Goal: Navigation & Orientation: Find specific page/section

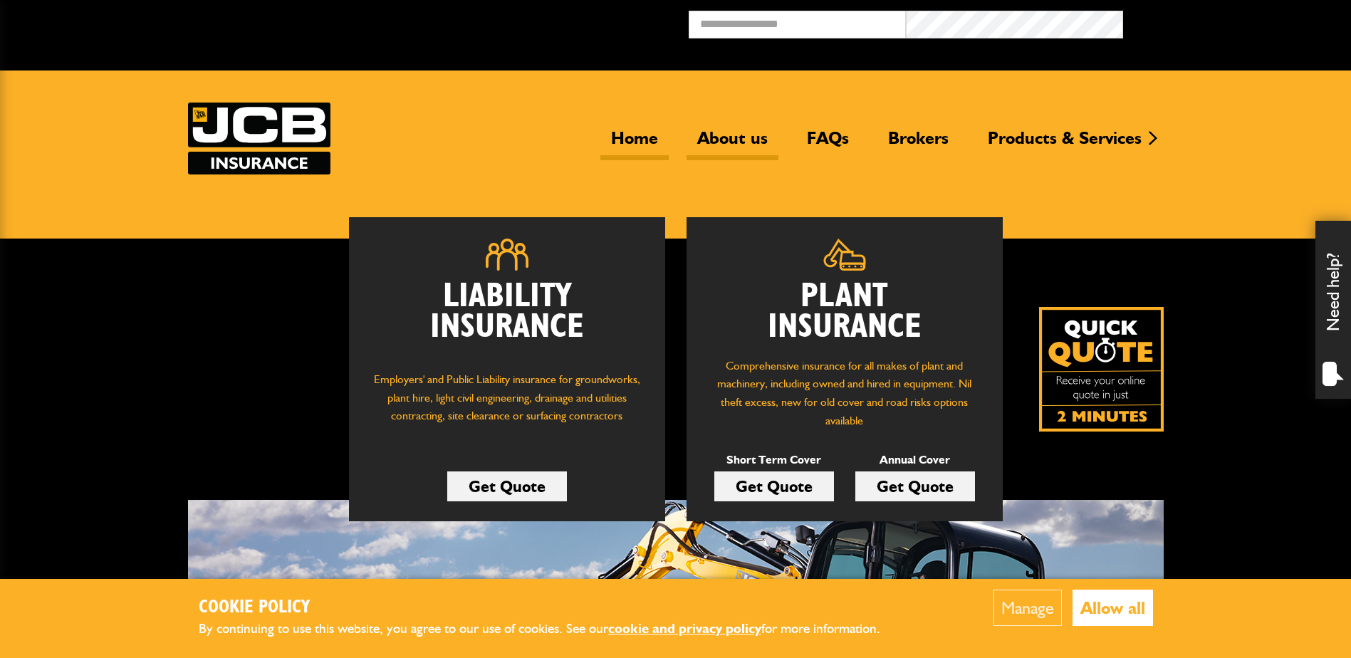
click at [723, 140] on link "About us" at bounding box center [733, 143] width 92 height 33
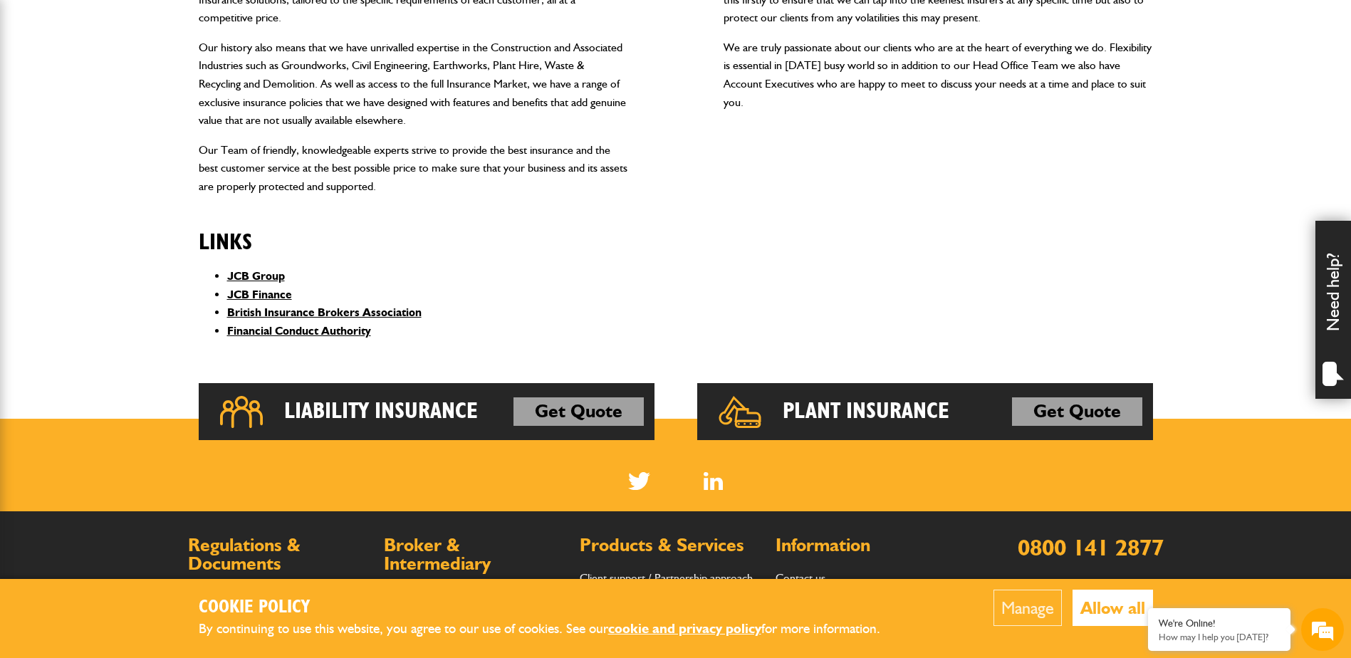
scroll to position [499, 0]
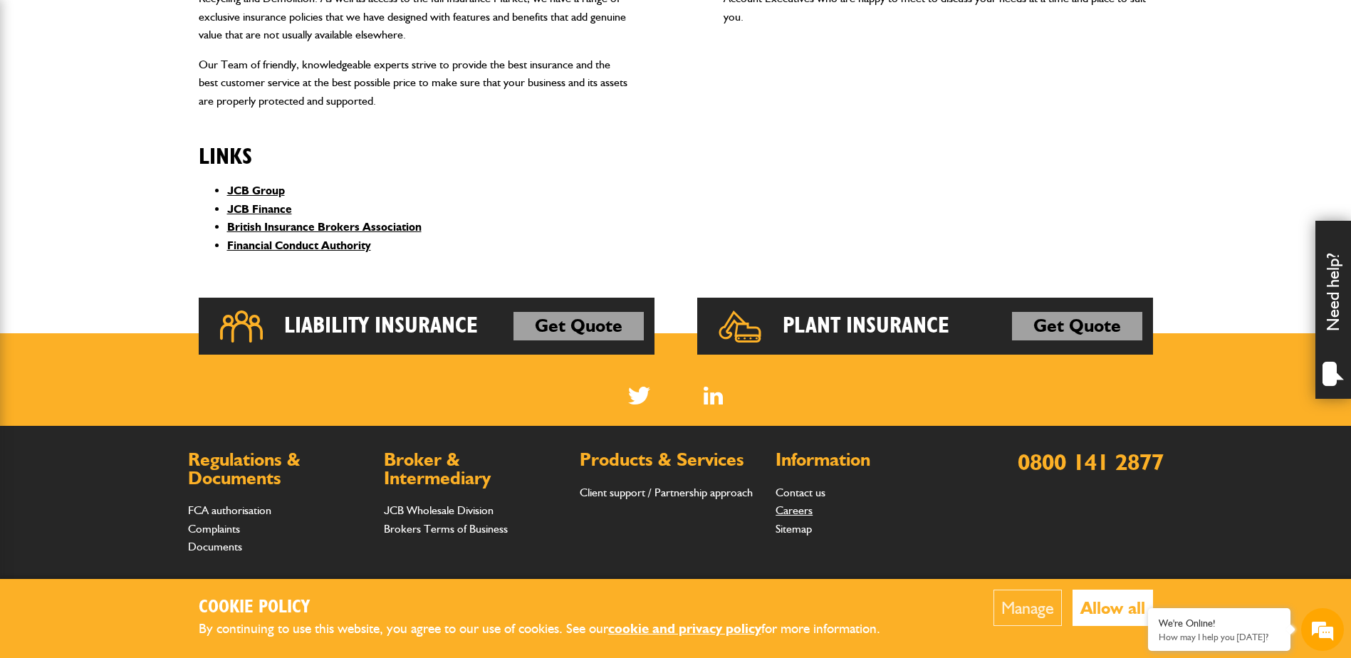
click at [801, 515] on link "Careers" at bounding box center [794, 511] width 37 height 14
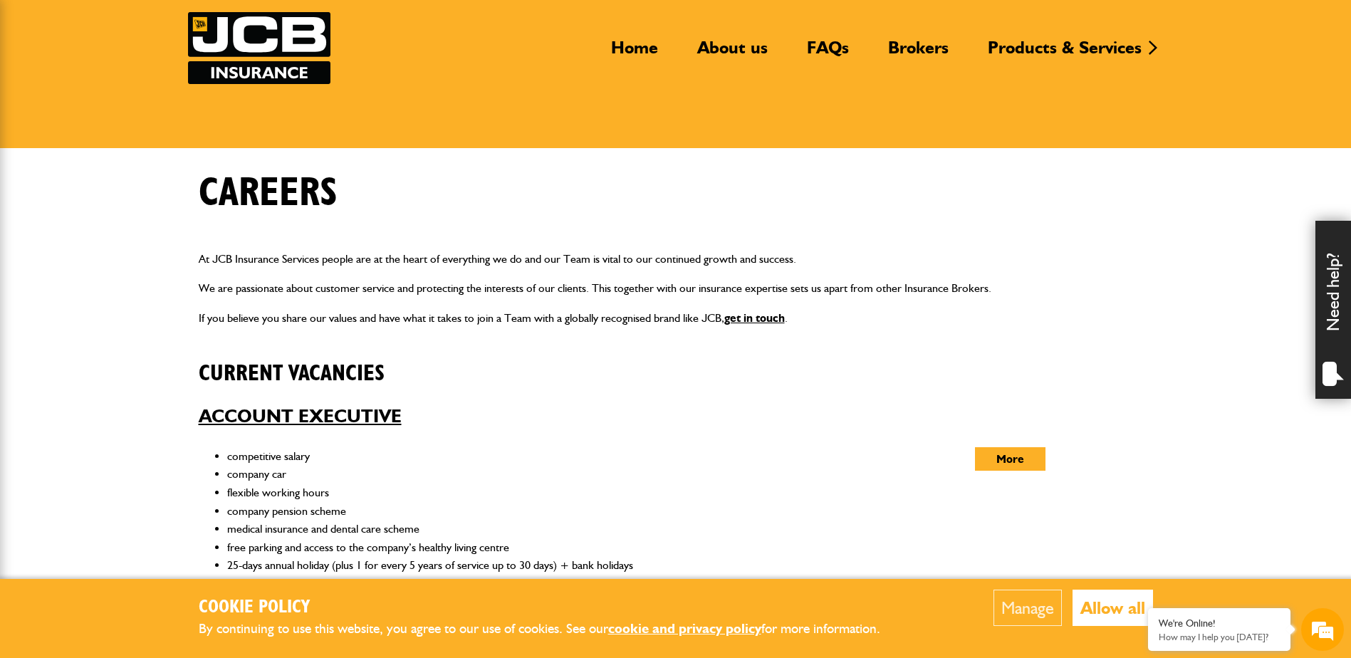
scroll to position [71, 0]
